Goal: Task Accomplishment & Management: Use online tool/utility

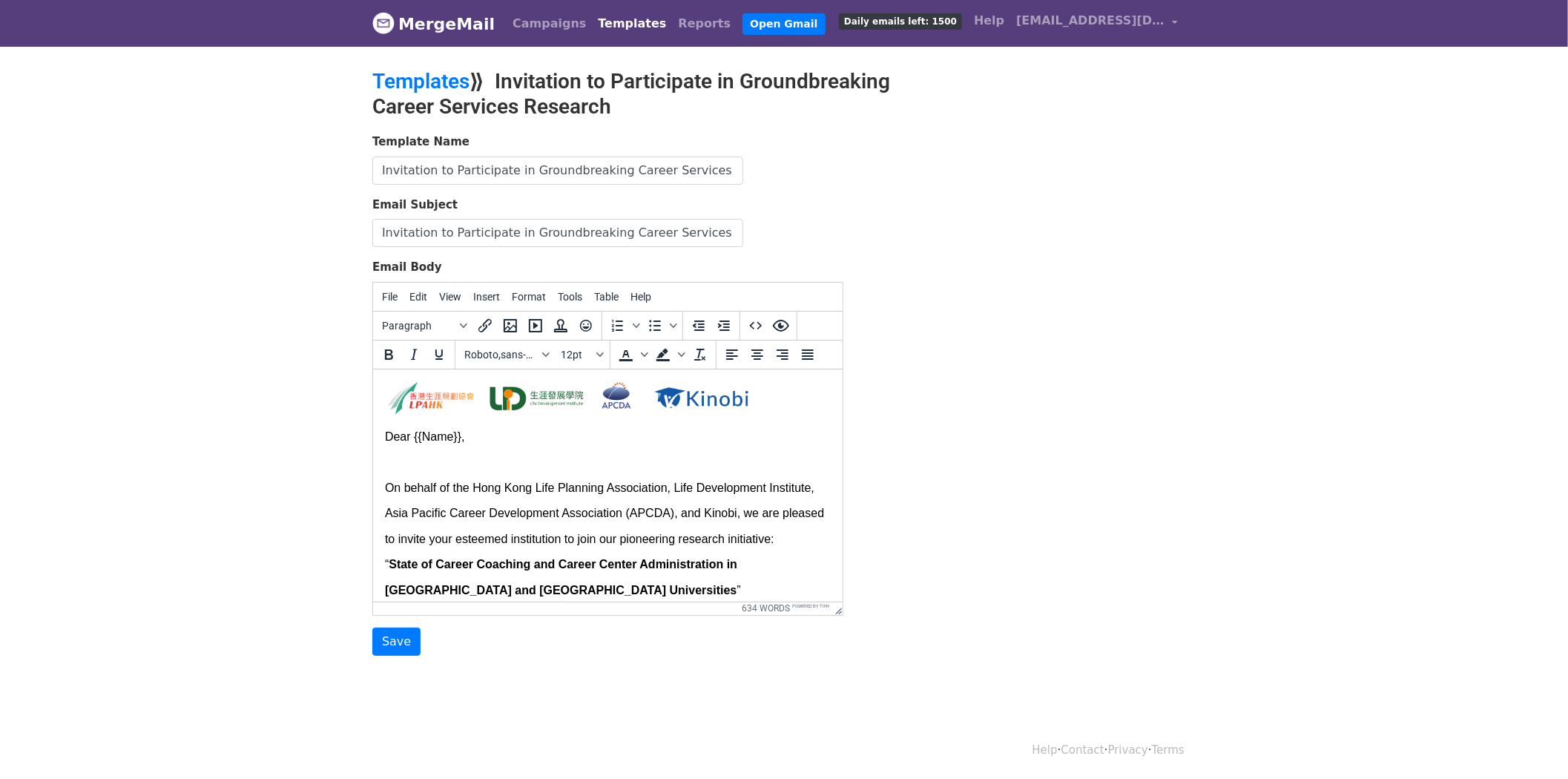
click at [603, 448] on p "Dear {{Name}}," at bounding box center [607, 437] width 446 height 26
drag, startPoint x: 471, startPoint y: 436, endPoint x: 376, endPoint y: 436, distance: 95.0
paste body
click at [415, 469] on p at bounding box center [607, 462] width 446 height 26
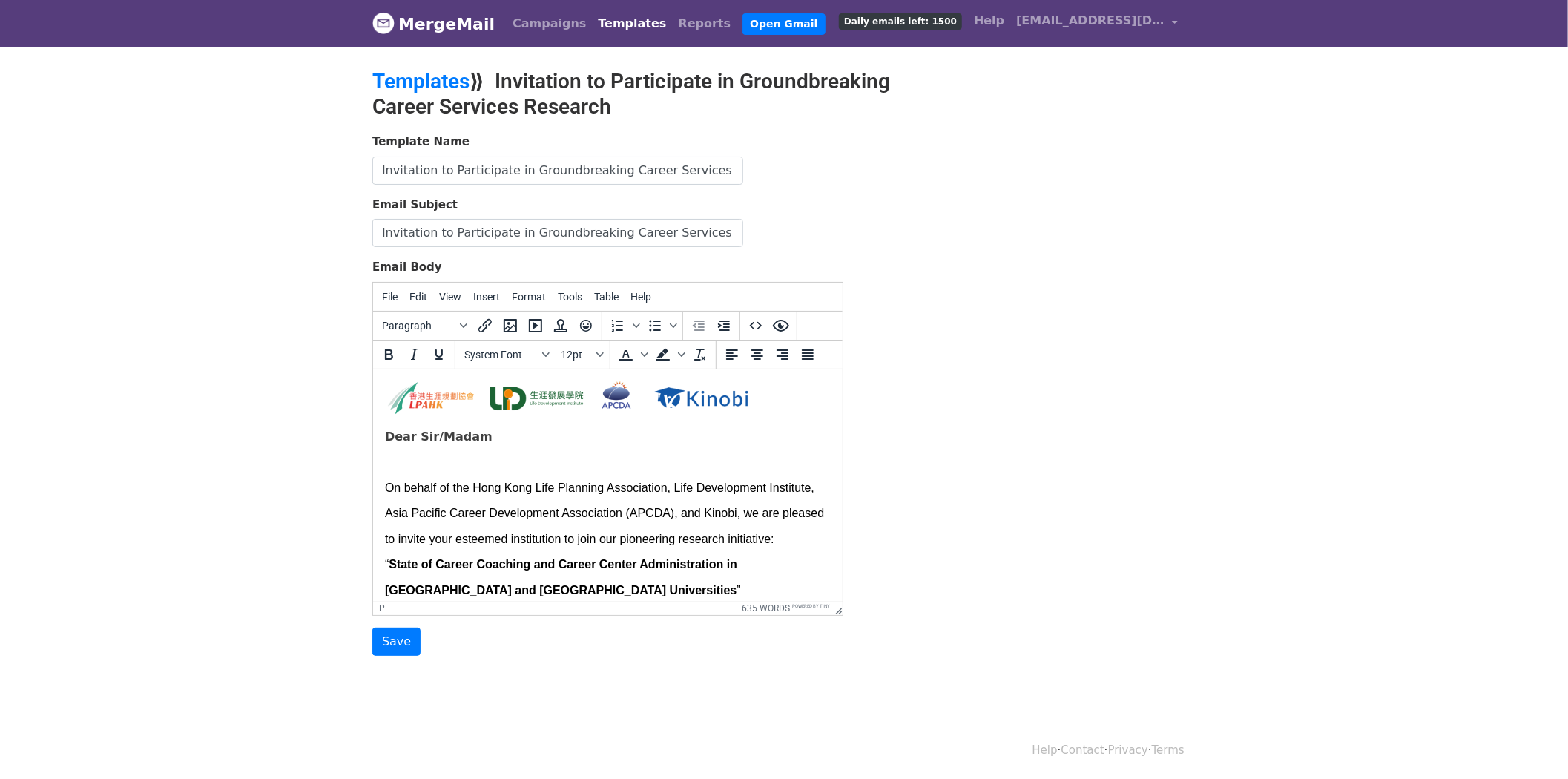
click at [563, 441] on p "Dear Sir/Madam" at bounding box center [607, 437] width 446 height 26
click at [476, 466] on p at bounding box center [607, 462] width 446 height 26
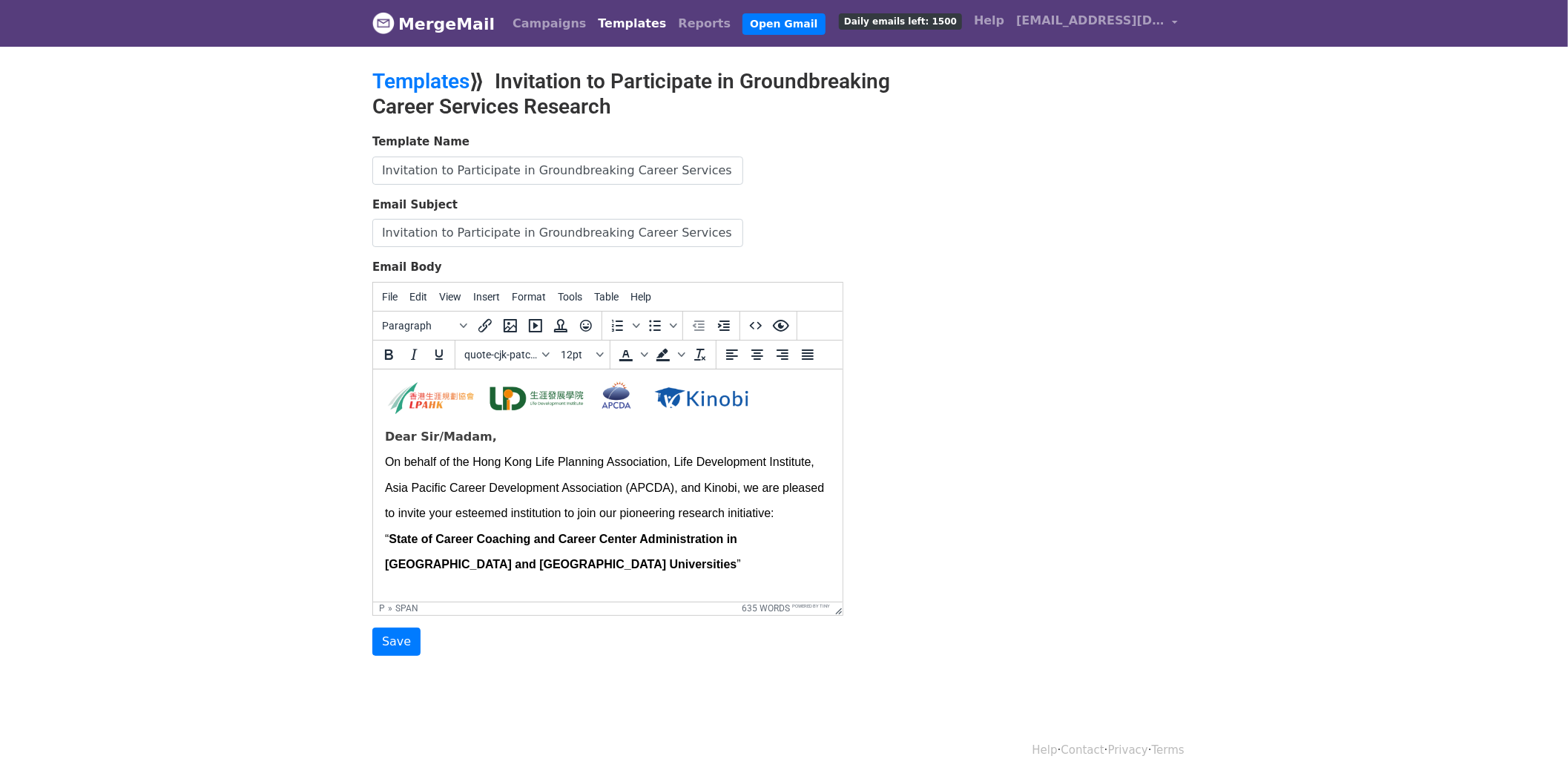
click at [1080, 445] on div "Template Name Invitation to Participate in Groundbreaking Career Services Resea…" at bounding box center [784, 394] width 846 height 522
click at [478, 486] on span "On behalf of the Hong Kong Life Planning Association, Life Development Institut…" at bounding box center [606, 487] width 443 height 63
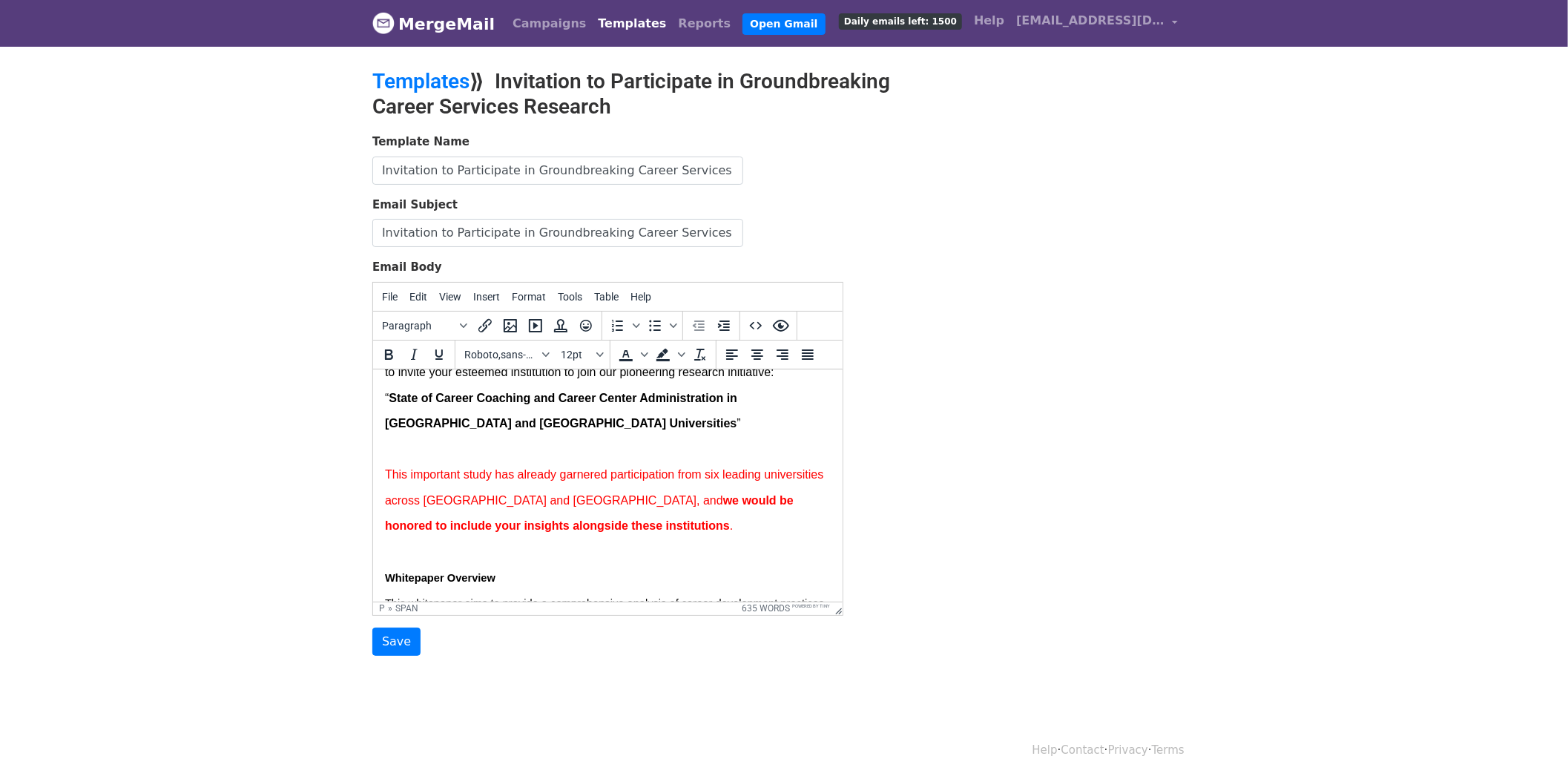
scroll to position [165, 0]
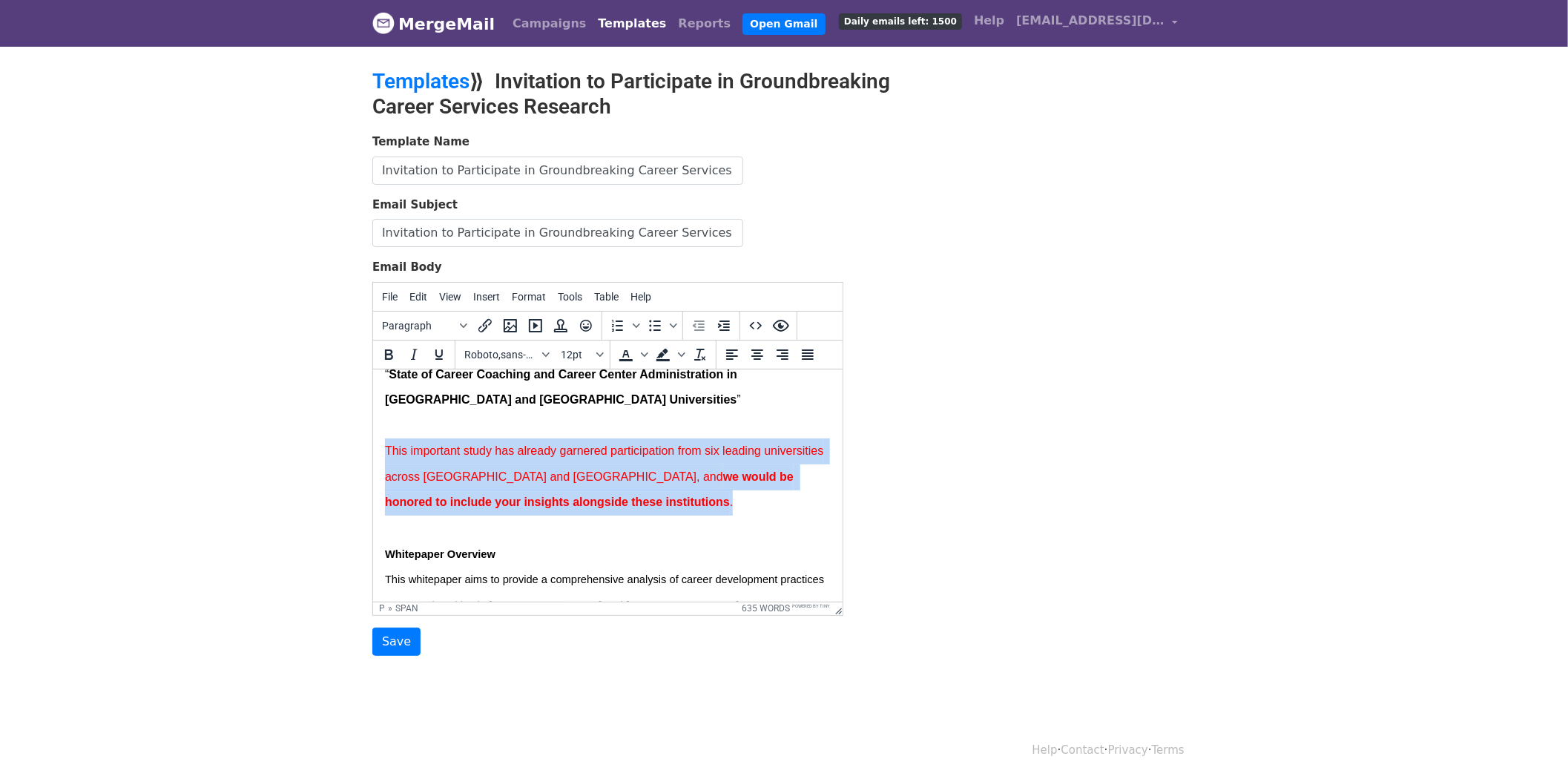
drag, startPoint x: 715, startPoint y: 533, endPoint x: 375, endPoint y: 476, distance: 344.7
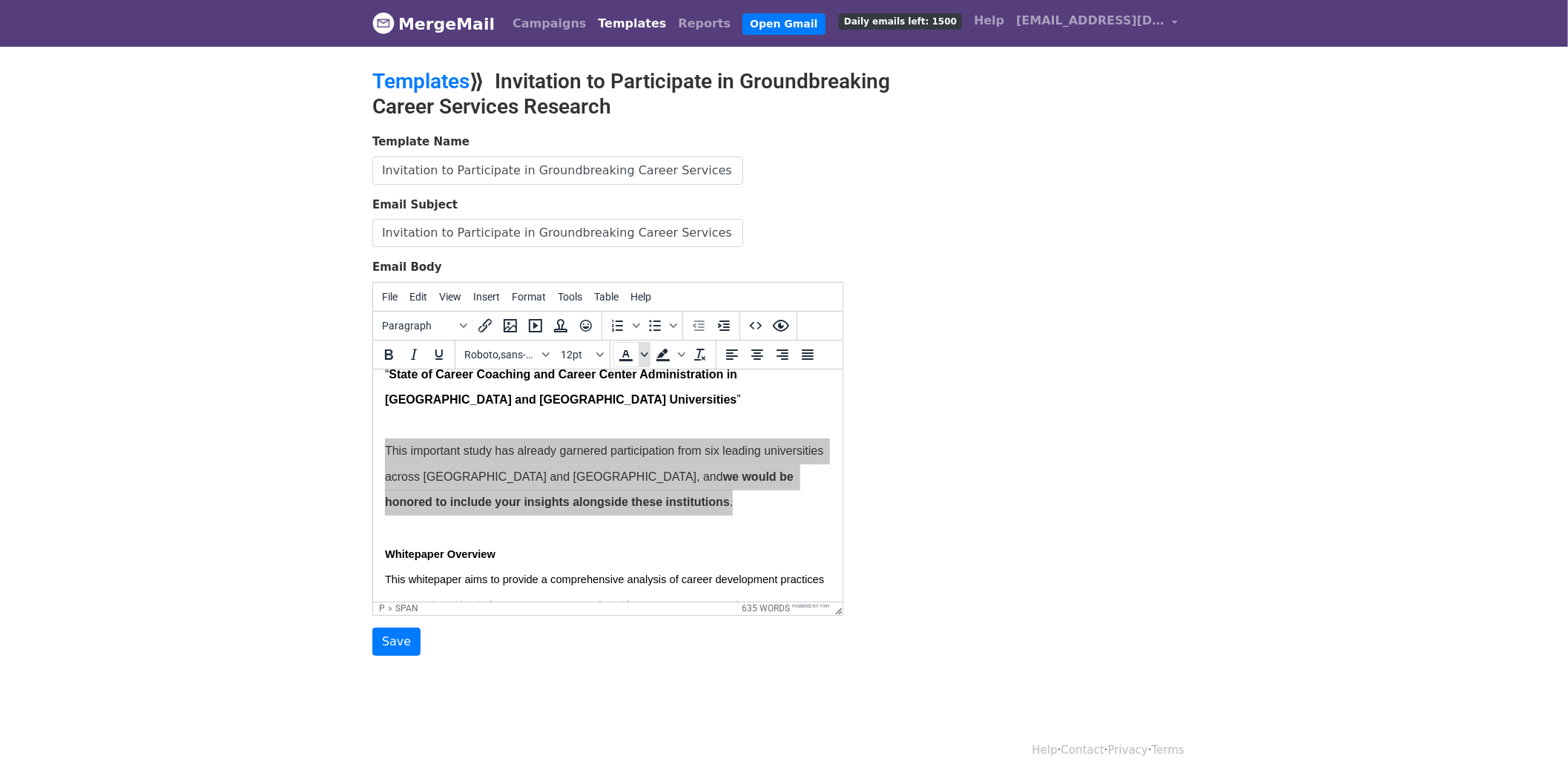
click at [641, 359] on span "Text color" at bounding box center [645, 354] width 12 height 25
click at [619, 472] on div at bounding box center [625, 468] width 18 height 18
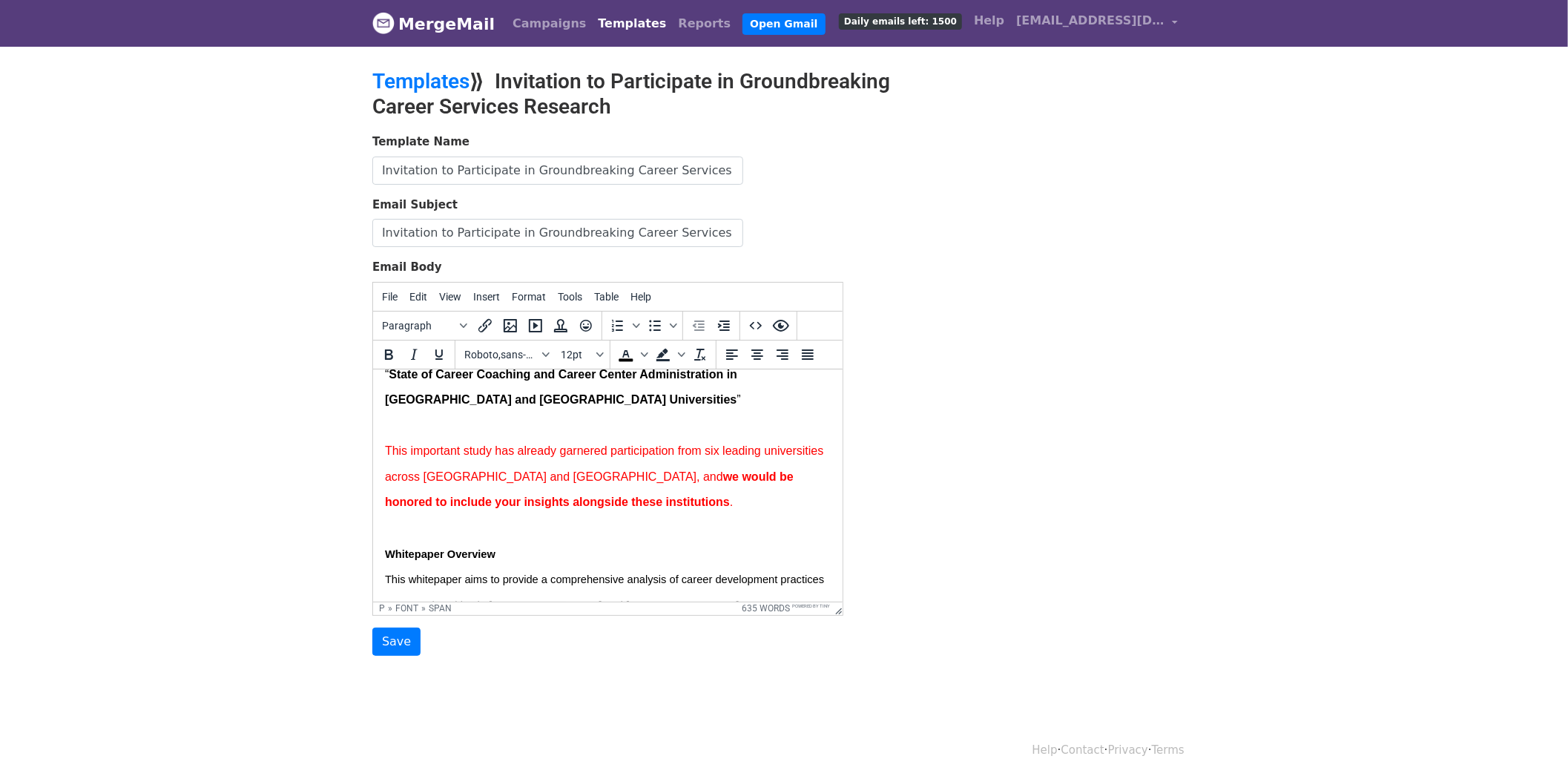
click at [608, 509] on span "we would be honored to include your insights alongside these institutions" at bounding box center [590, 489] width 412 height 39
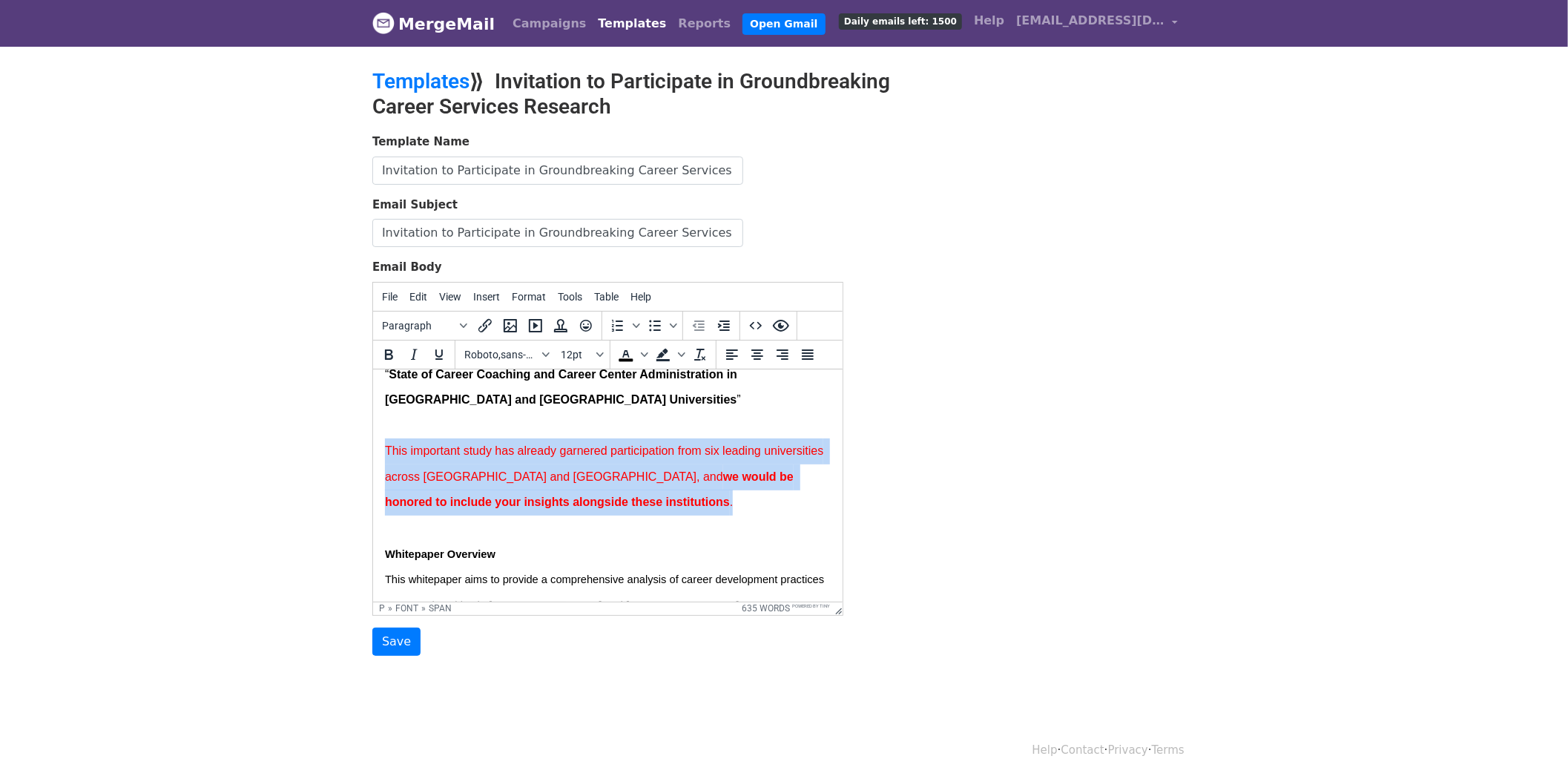
drag, startPoint x: 695, startPoint y: 541, endPoint x: 363, endPoint y: 475, distance: 338.5
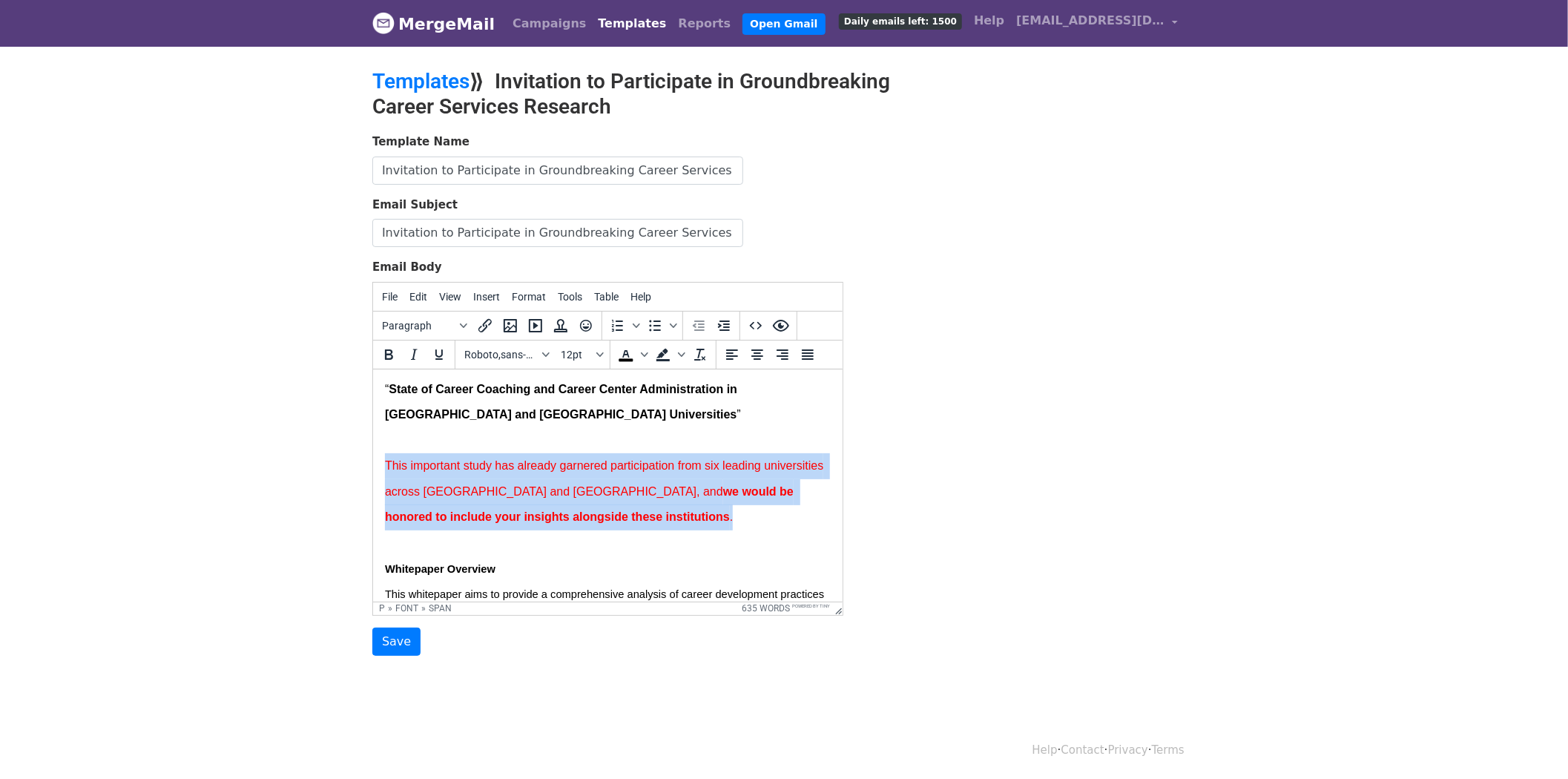
scroll to position [0, 0]
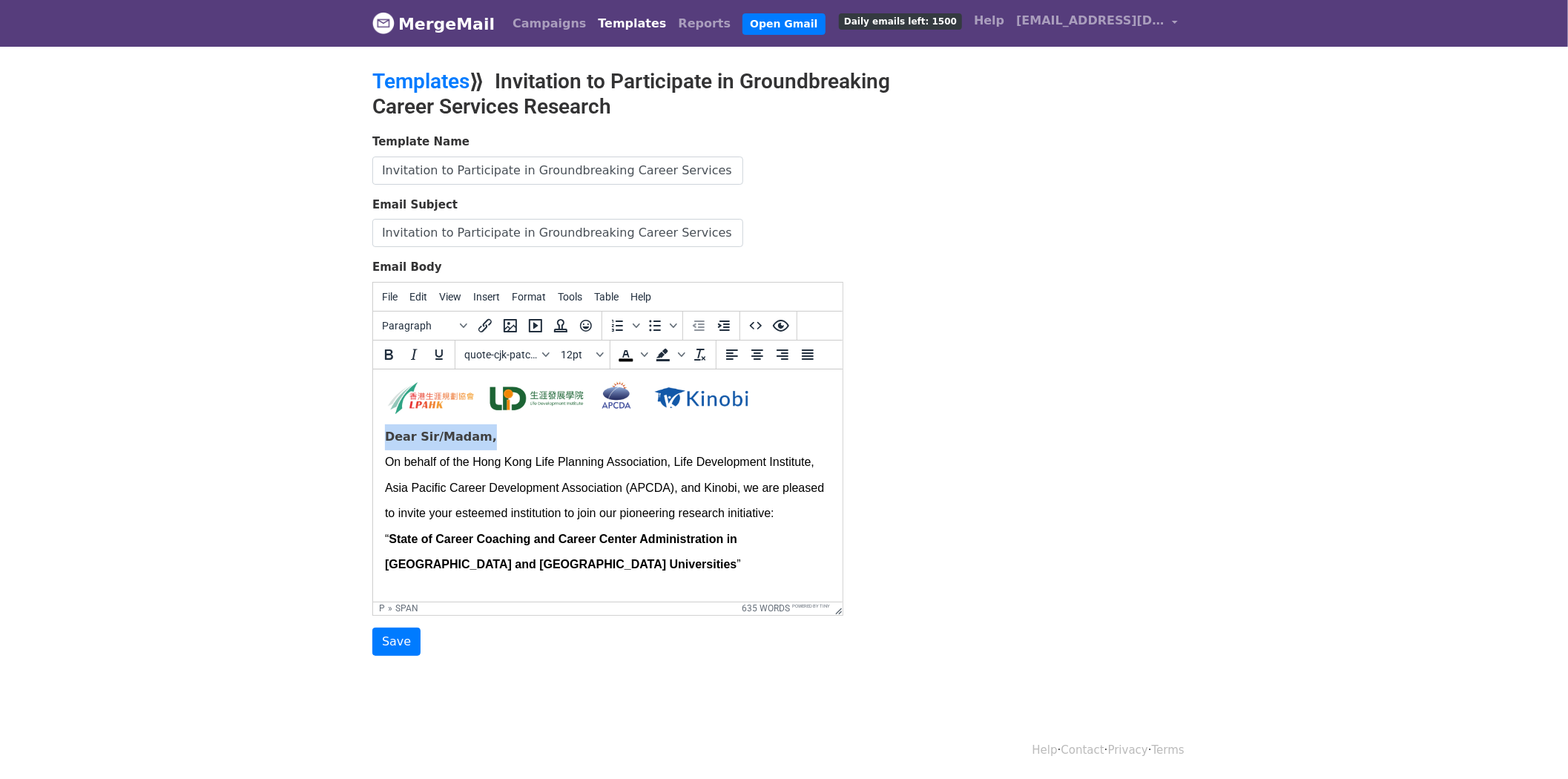
drag, startPoint x: 494, startPoint y: 444, endPoint x: 377, endPoint y: 444, distance: 117.0
copy span "Dear Sir/Madam,"
click at [958, 453] on div "Template Name Invitation to Participate in Groundbreaking Career Services Resea…" at bounding box center [784, 394] width 846 height 522
click at [616, 646] on form "Template Name Invitation to Participate in Groundbreaking Career Services Resea…" at bounding box center [608, 394] width 471 height 522
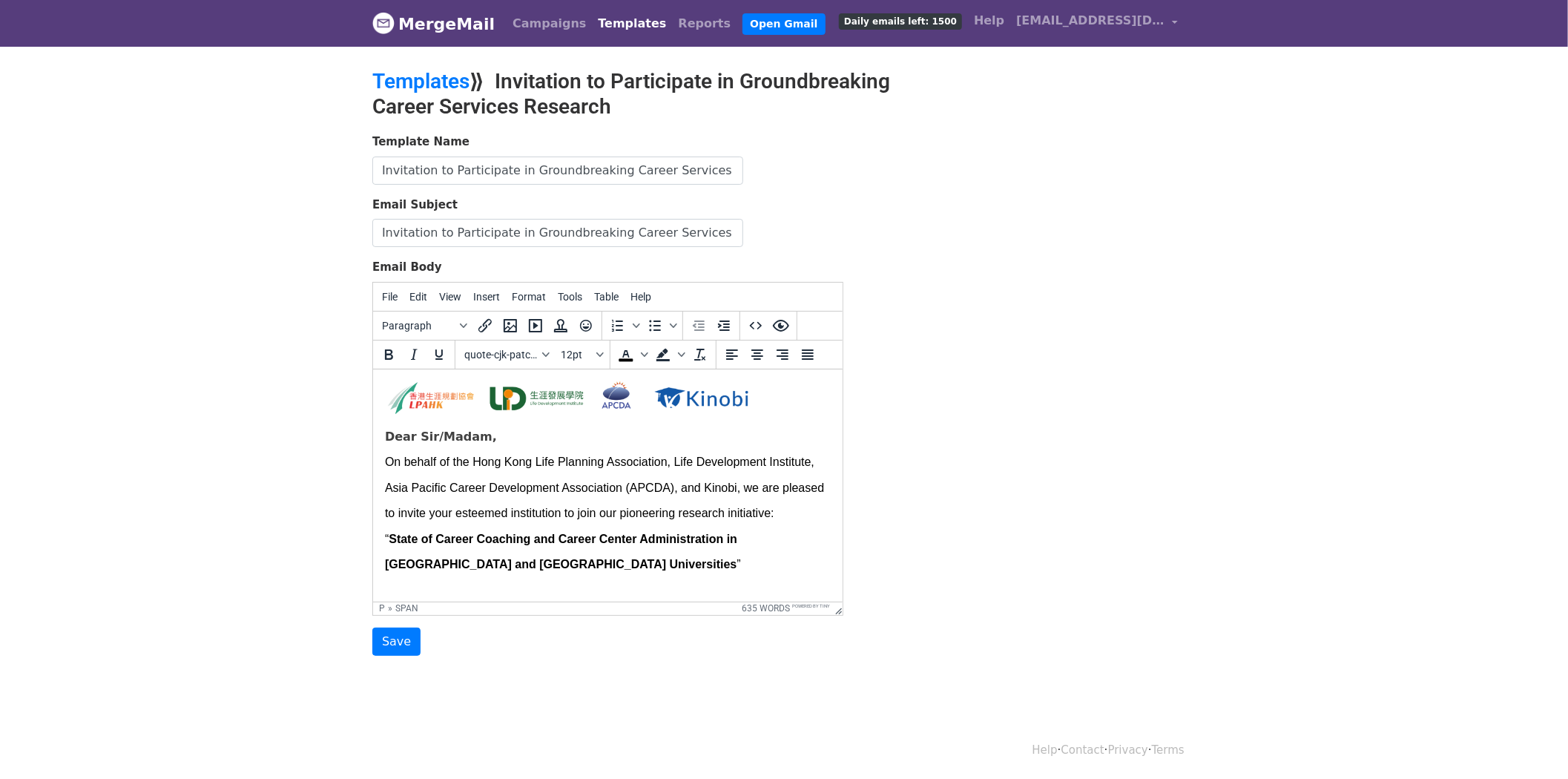
click at [607, 473] on p "On behalf of the Hong Kong Life Planning Association, Life Development Institut…" at bounding box center [607, 487] width 446 height 77
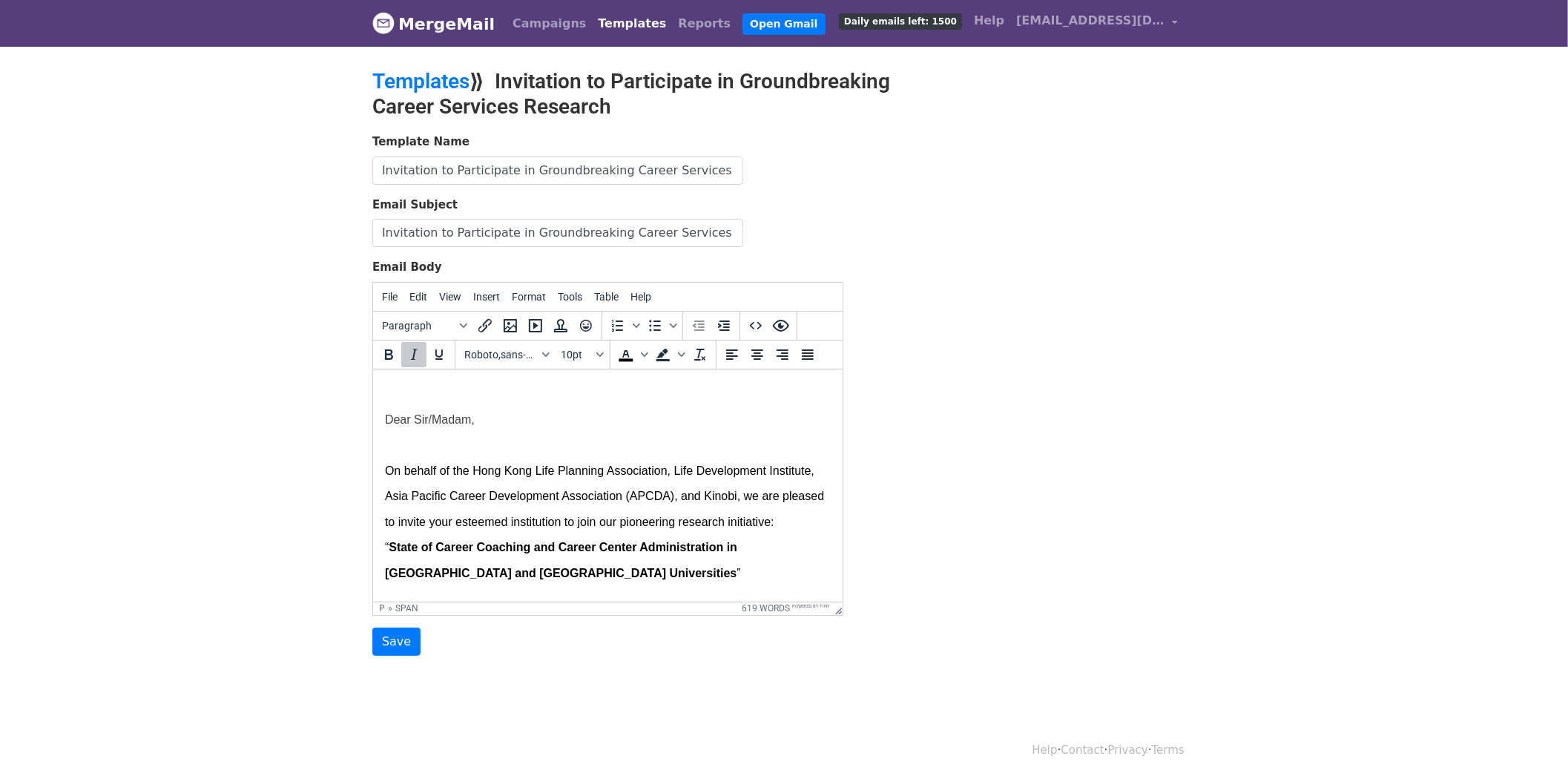
click at [441, 390] on p at bounding box center [607, 394] width 446 height 26
click at [440, 401] on p at bounding box center [607, 394] width 446 height 26
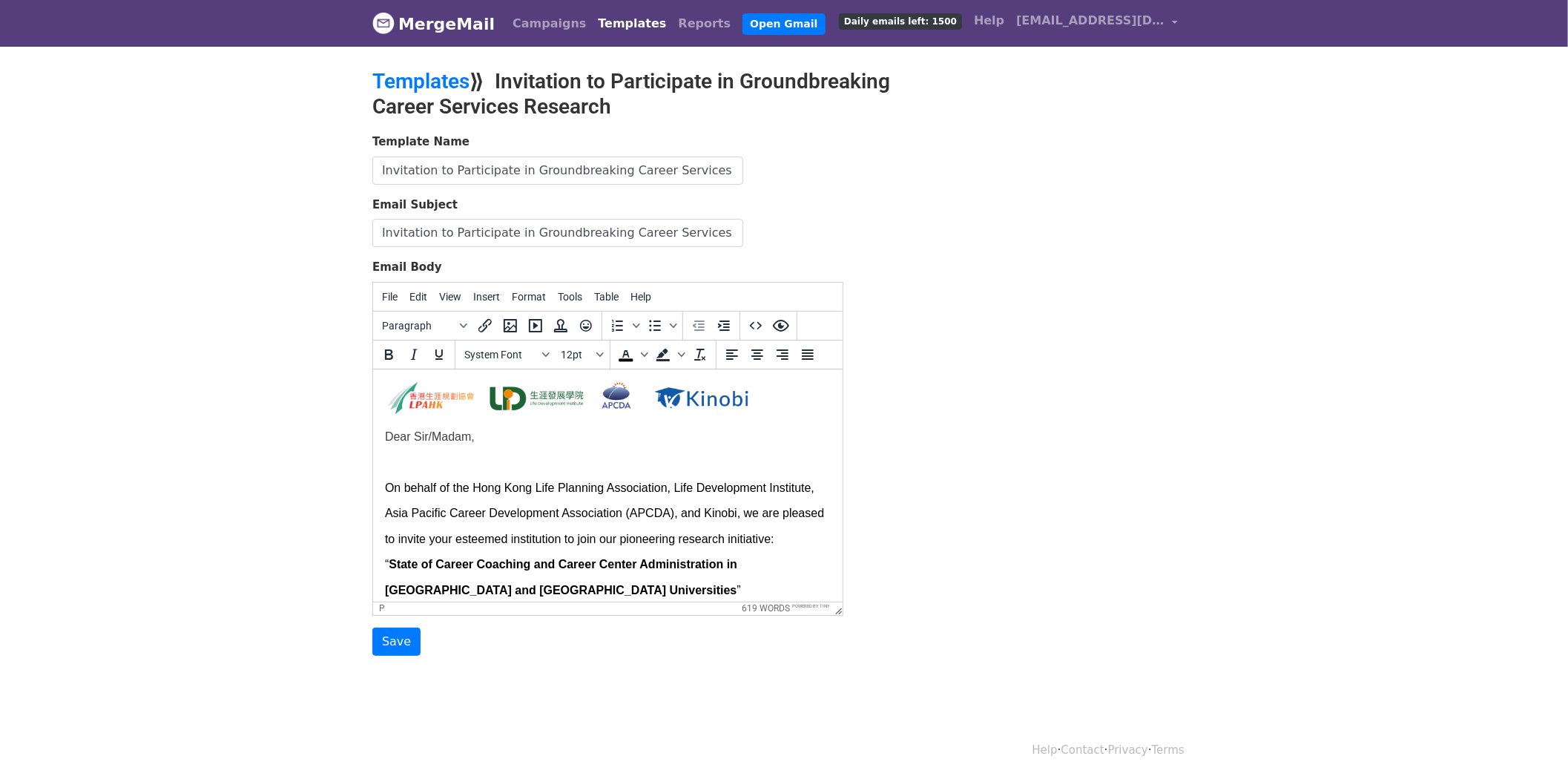
click at [414, 468] on p at bounding box center [607, 462] width 446 height 26
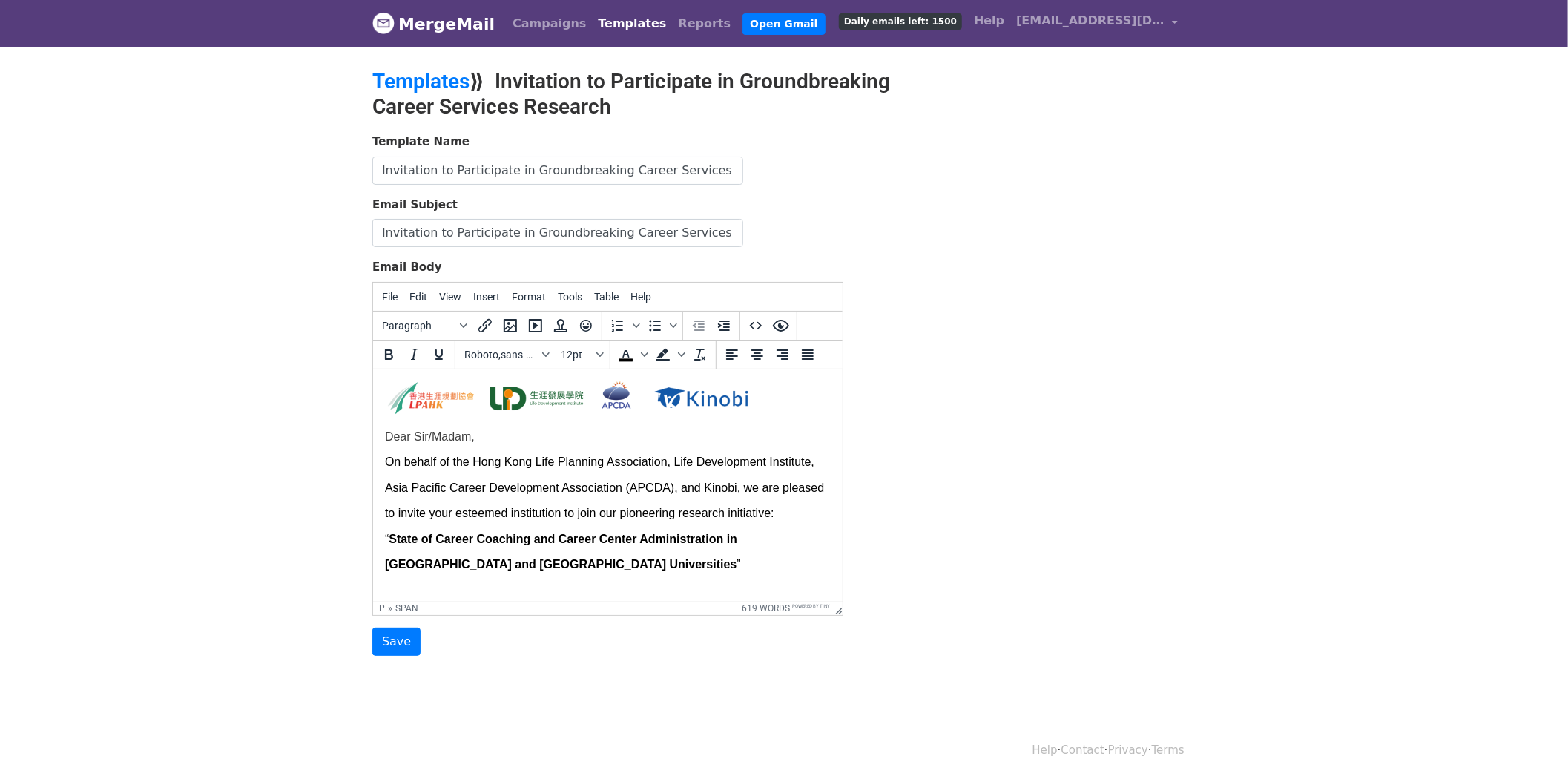
click at [384, 437] on span "Dear Sir/Madam," at bounding box center [429, 436] width 90 height 13
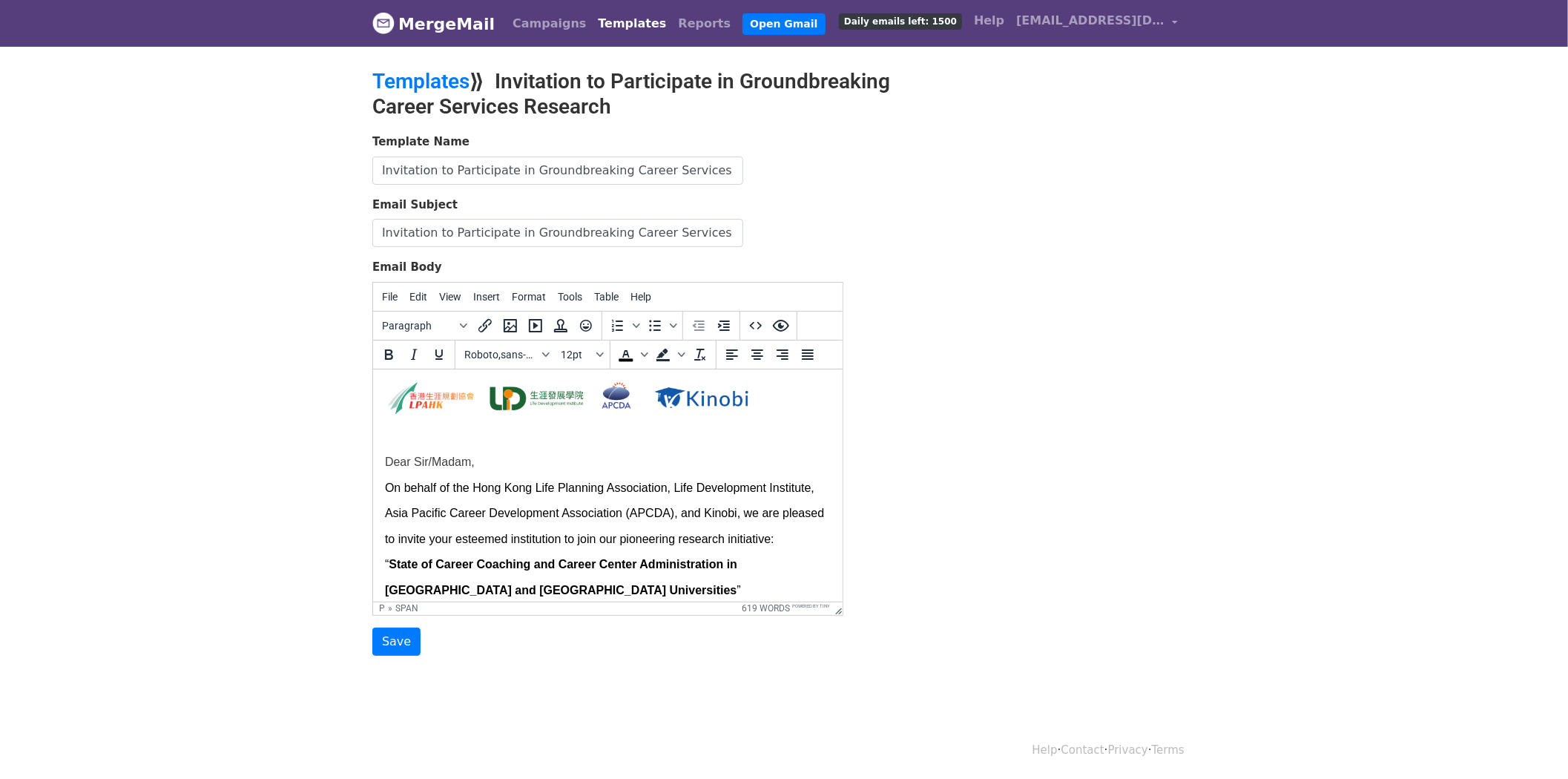
click at [503, 468] on p "Dear Sir/Madam," at bounding box center [607, 450] width 446 height 51
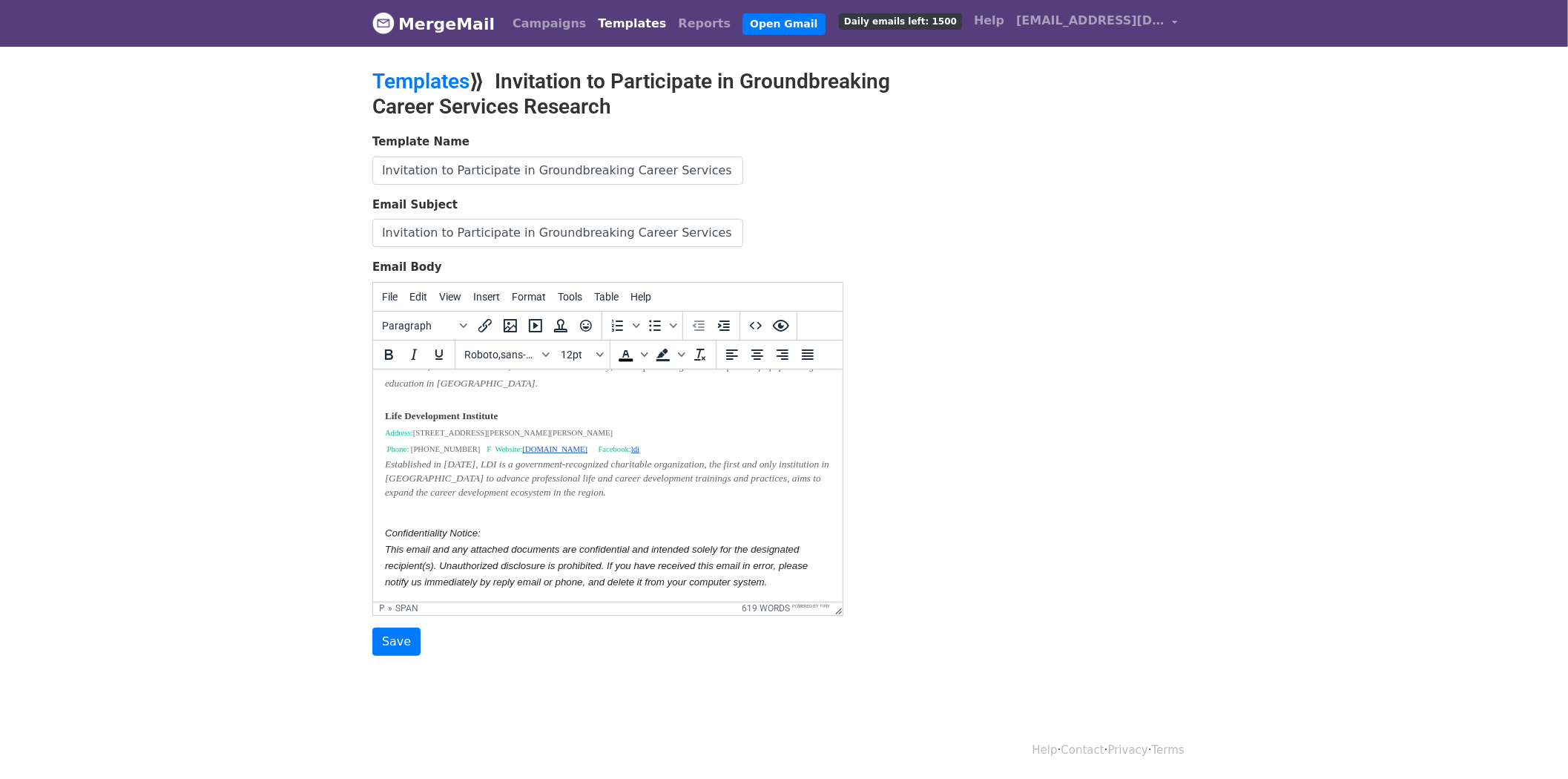
scroll to position [2, 0]
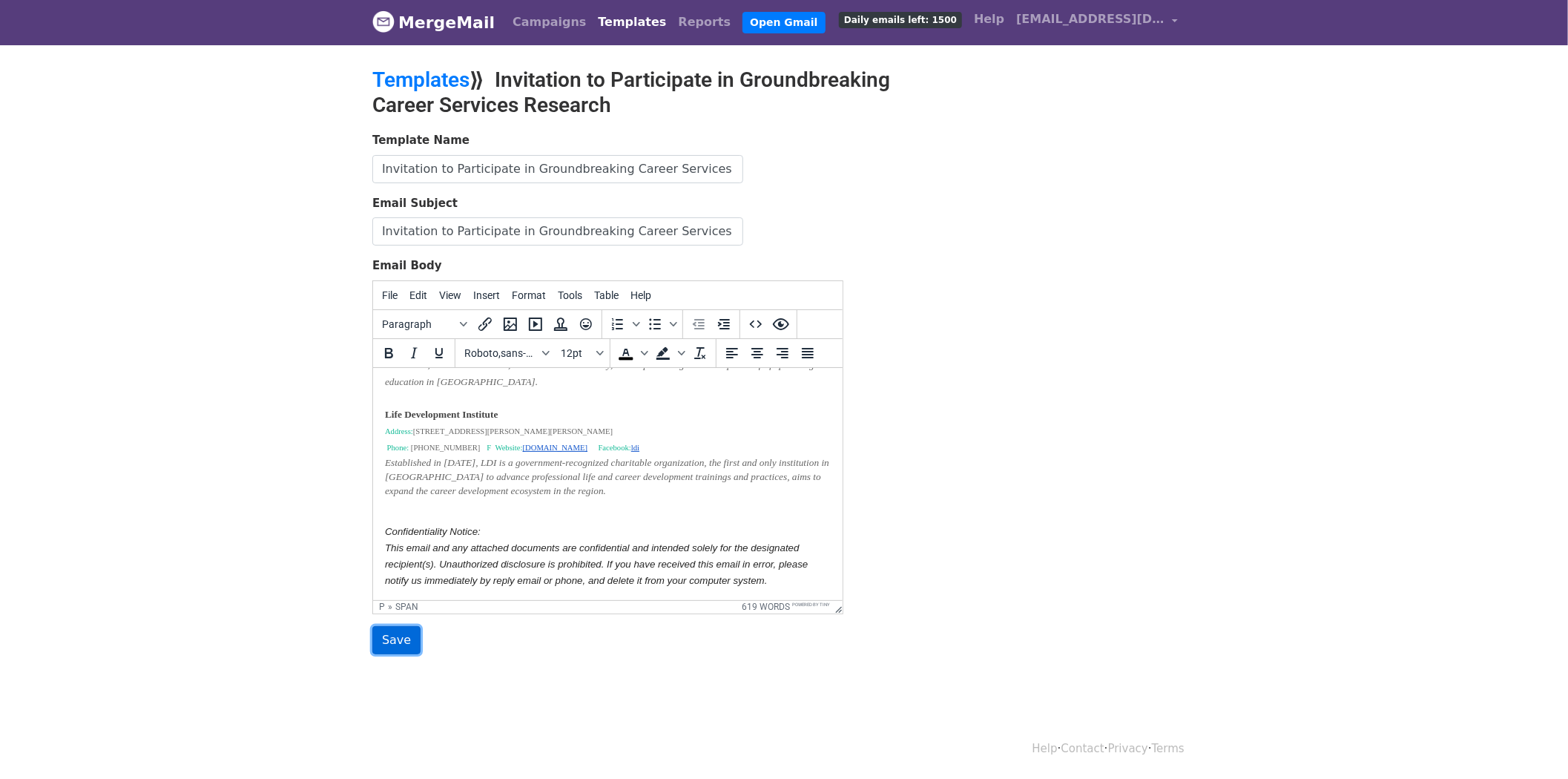
click at [399, 641] on input "Save" at bounding box center [397, 640] width 48 height 28
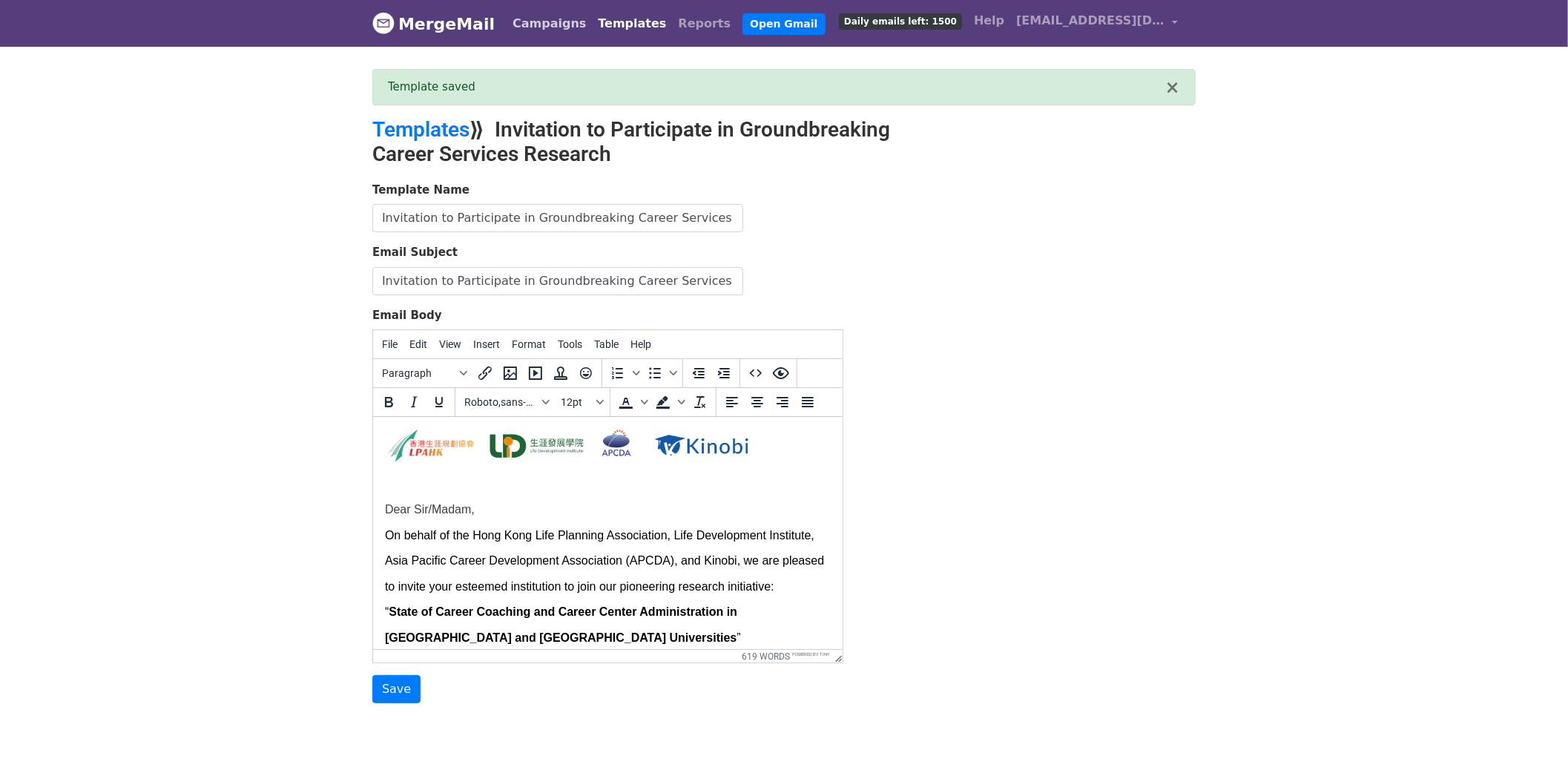
click at [559, 17] on link "Campaigns" at bounding box center [549, 23] width 85 height 29
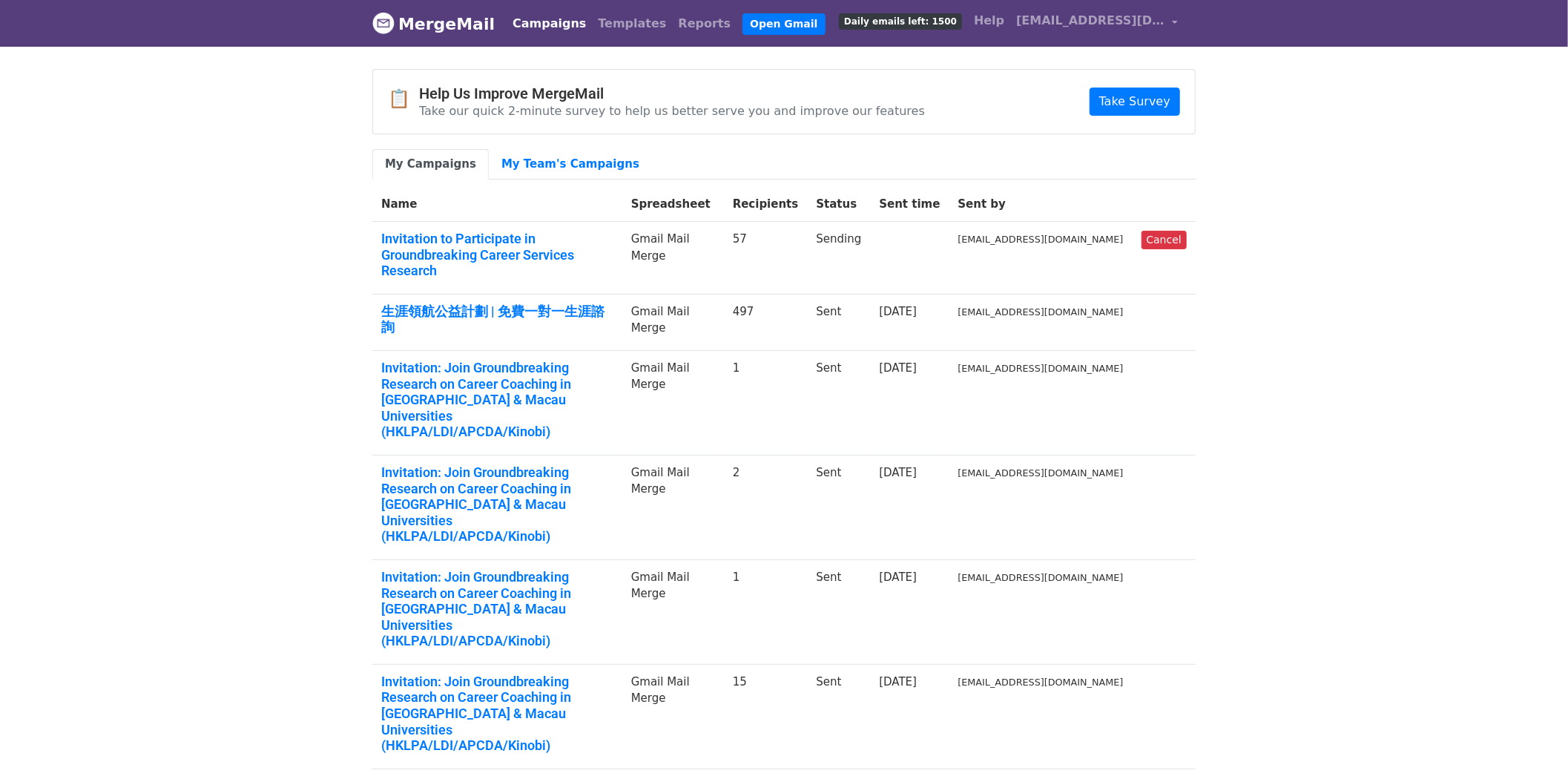
click at [301, 299] on body "MergeMail Campaigns Templates Reports Open Gmail Daily emails left: 1500 Help a…" at bounding box center [784, 635] width 1568 height 1269
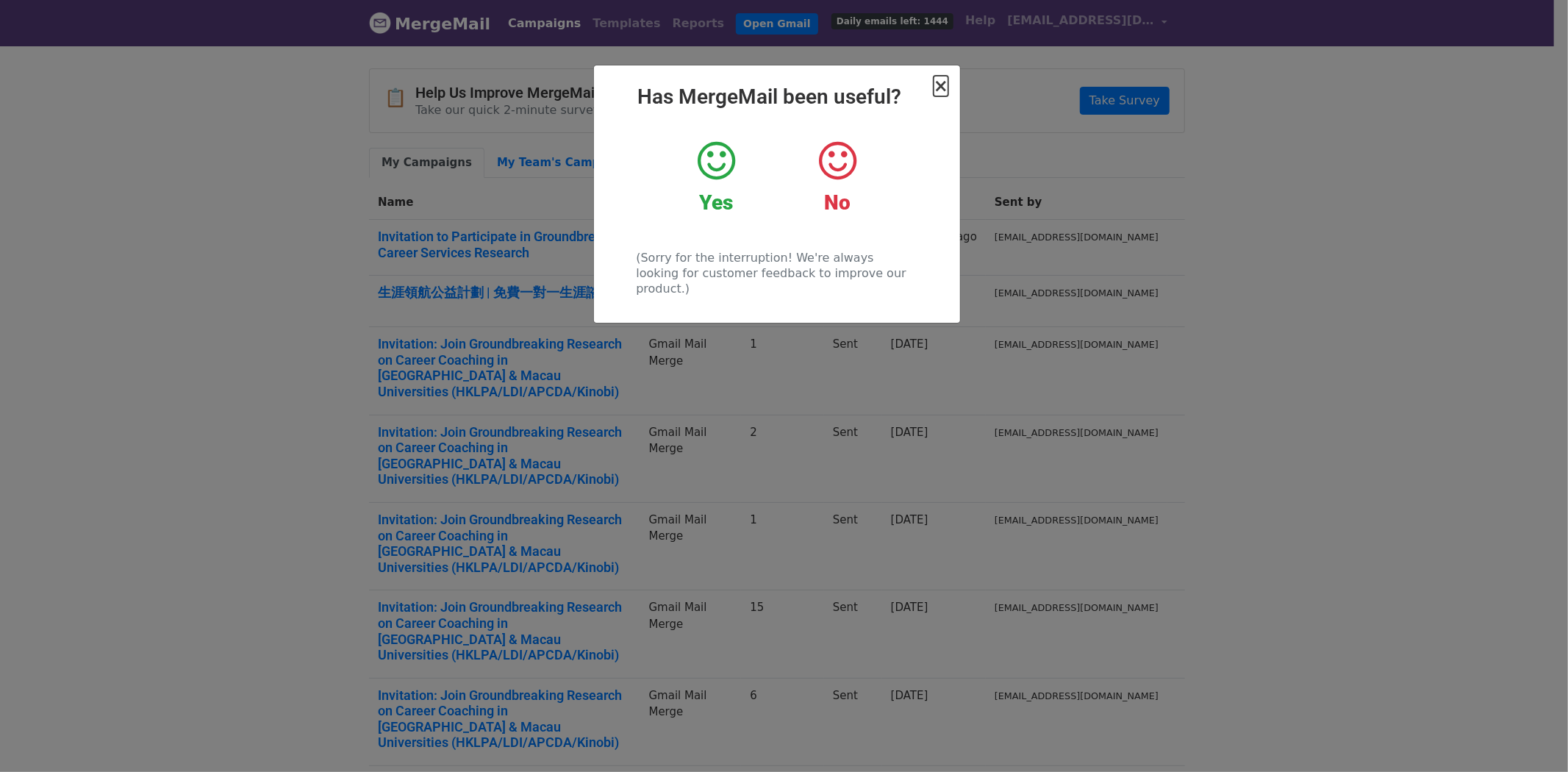
click at [948, 86] on span "×" at bounding box center [941, 85] width 15 height 20
